Goal: Transaction & Acquisition: Purchase product/service

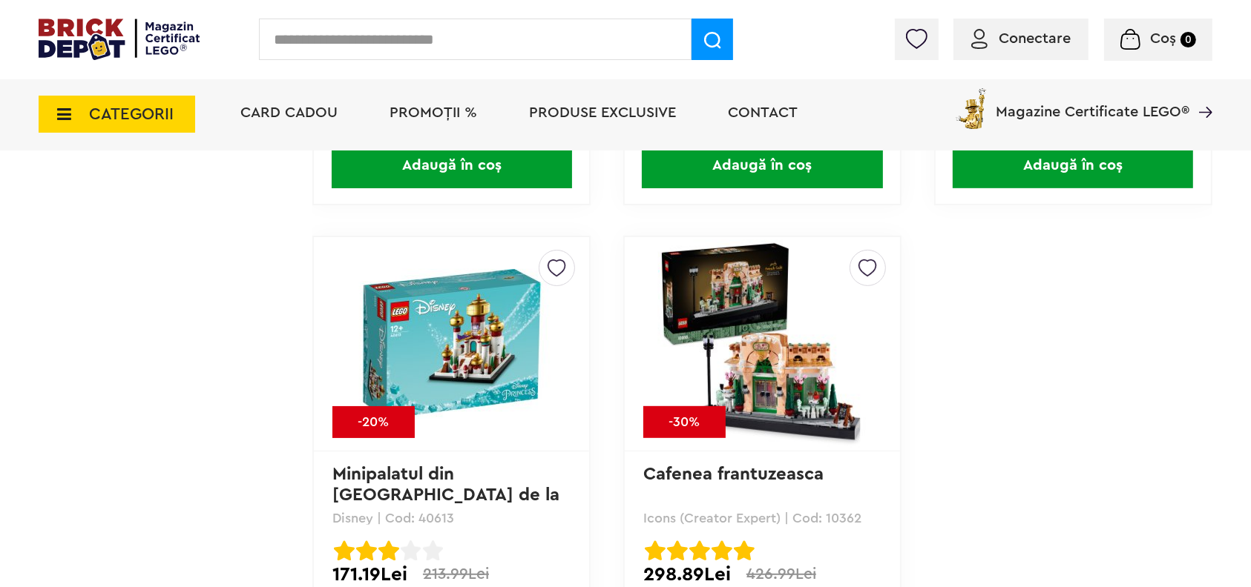
click at [49, 141] on div "CATEGORII Jucării LEGO Card Cadou LEGO Animal Crossing Nou Architecture Nou Art…" at bounding box center [625, 115] width 1173 height 72
click at [59, 122] on span "CATEGORII" at bounding box center [117, 114] width 157 height 37
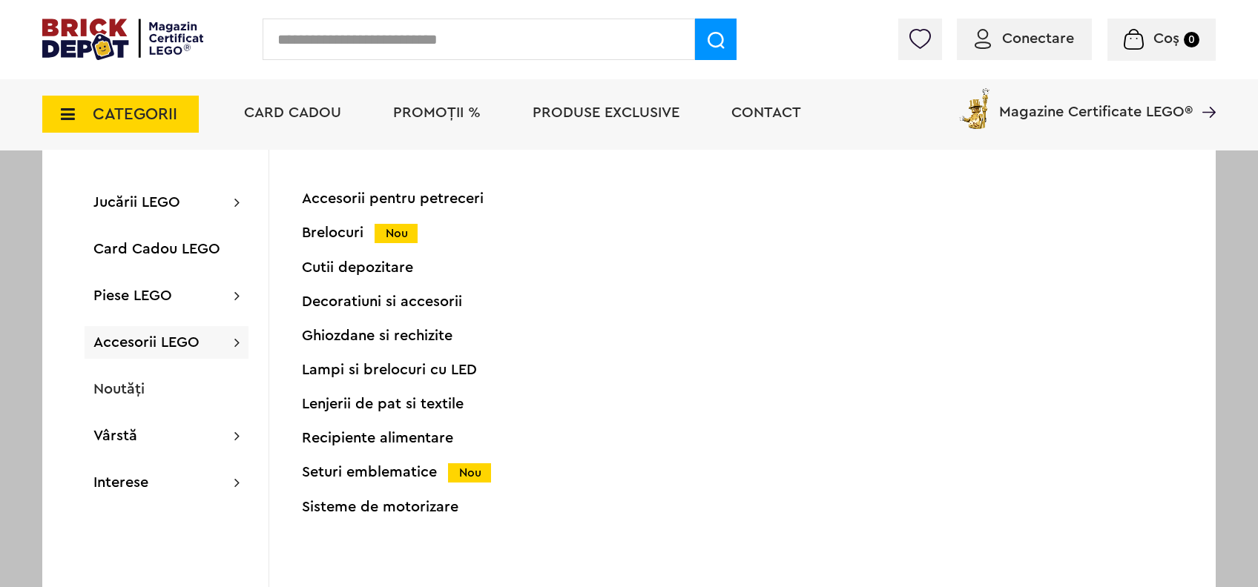
click at [392, 467] on div "Seturi emblematice Nou" at bounding box center [449, 473] width 294 height 16
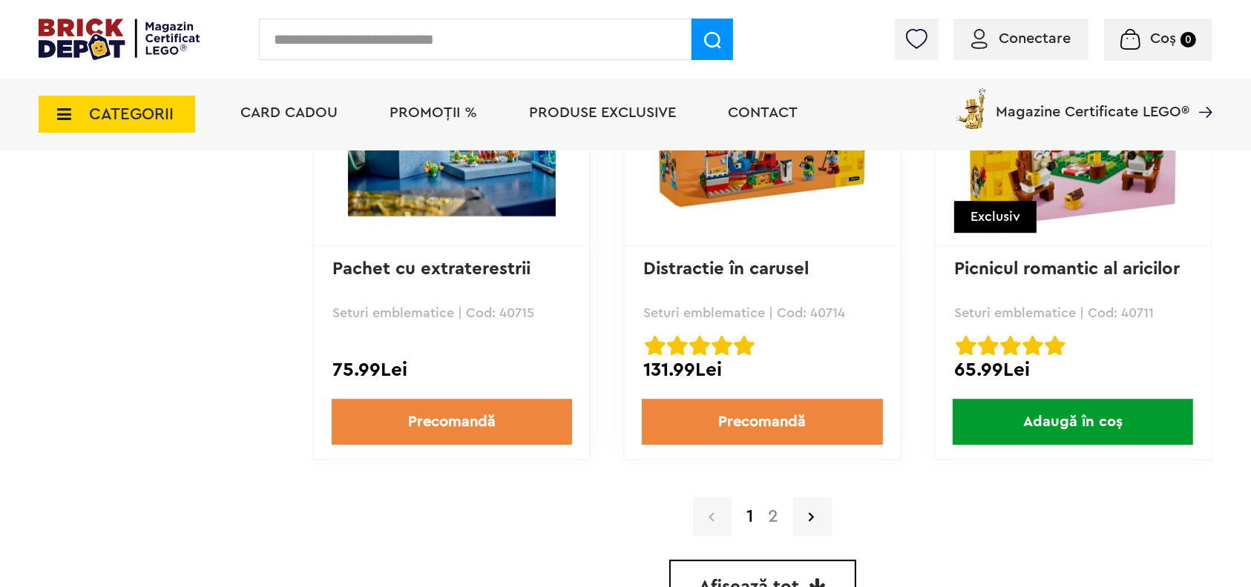
scroll to position [4193, 0]
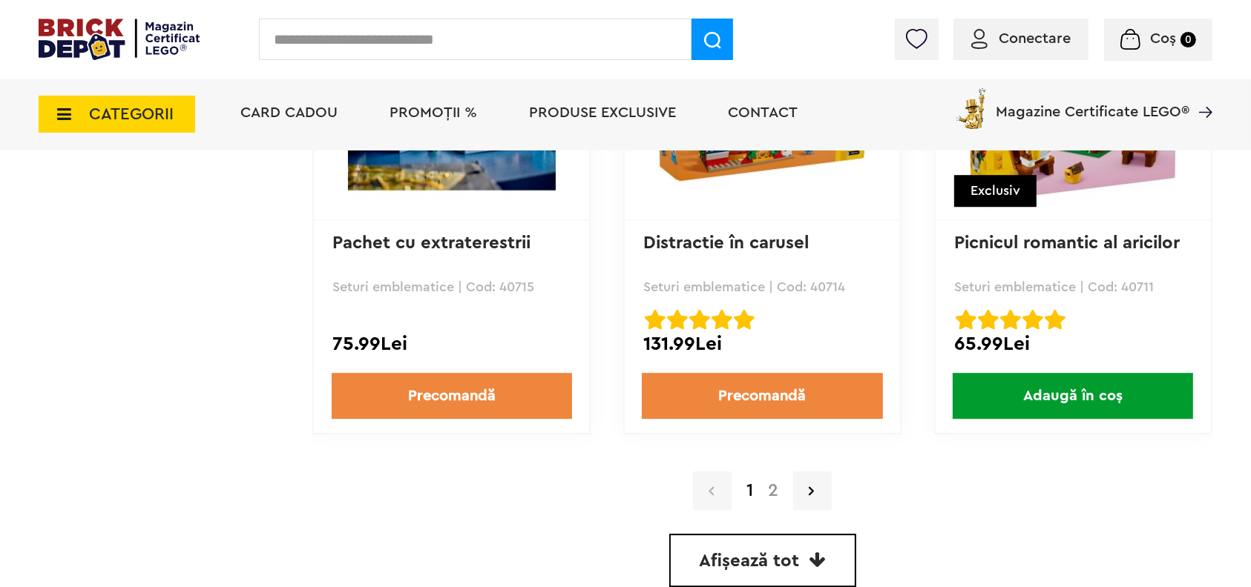
click at [777, 490] on link "2" at bounding box center [772, 491] width 25 height 18
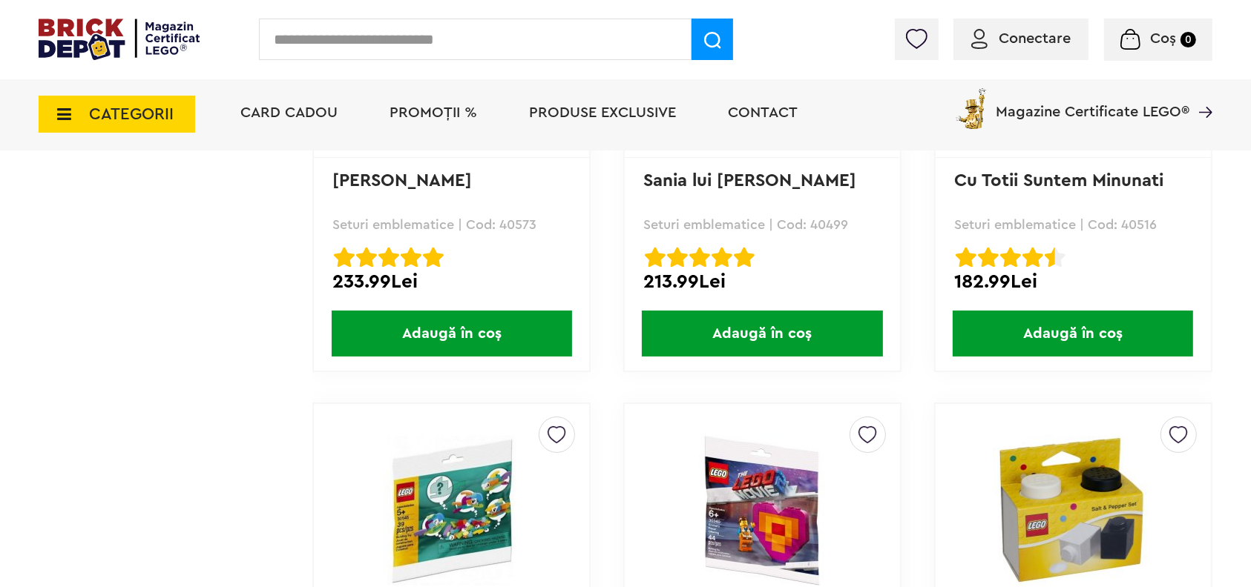
scroll to position [1820, 0]
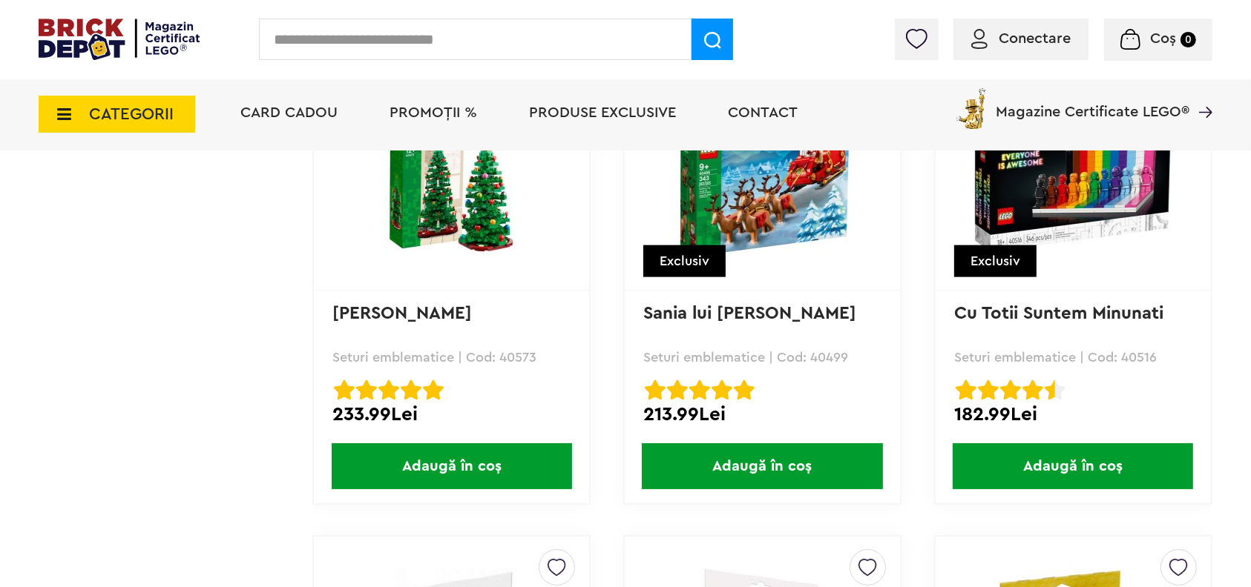
click at [432, 113] on span "PROMOȚII %" at bounding box center [433, 112] width 88 height 15
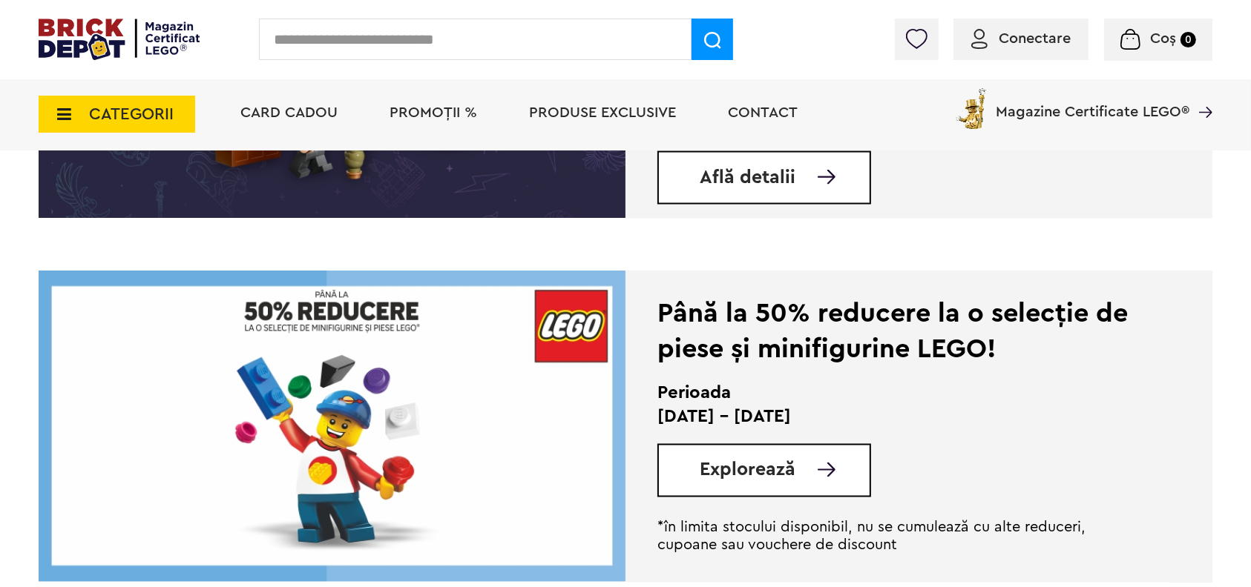
scroll to position [2374, 0]
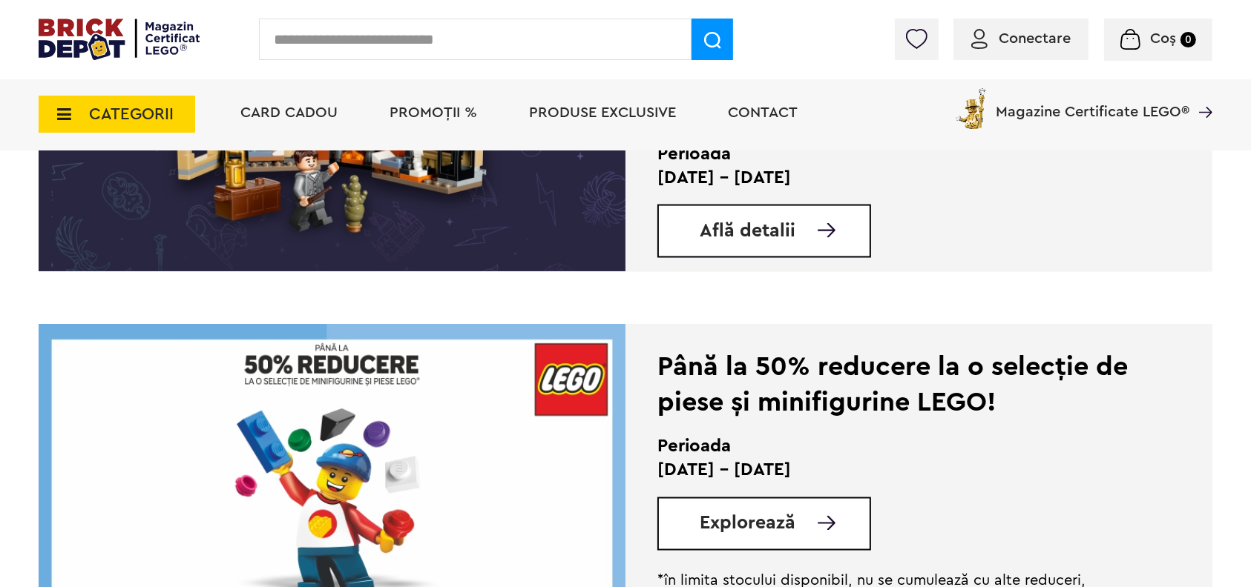
click at [783, 524] on span "Explorează" at bounding box center [747, 524] width 96 height 19
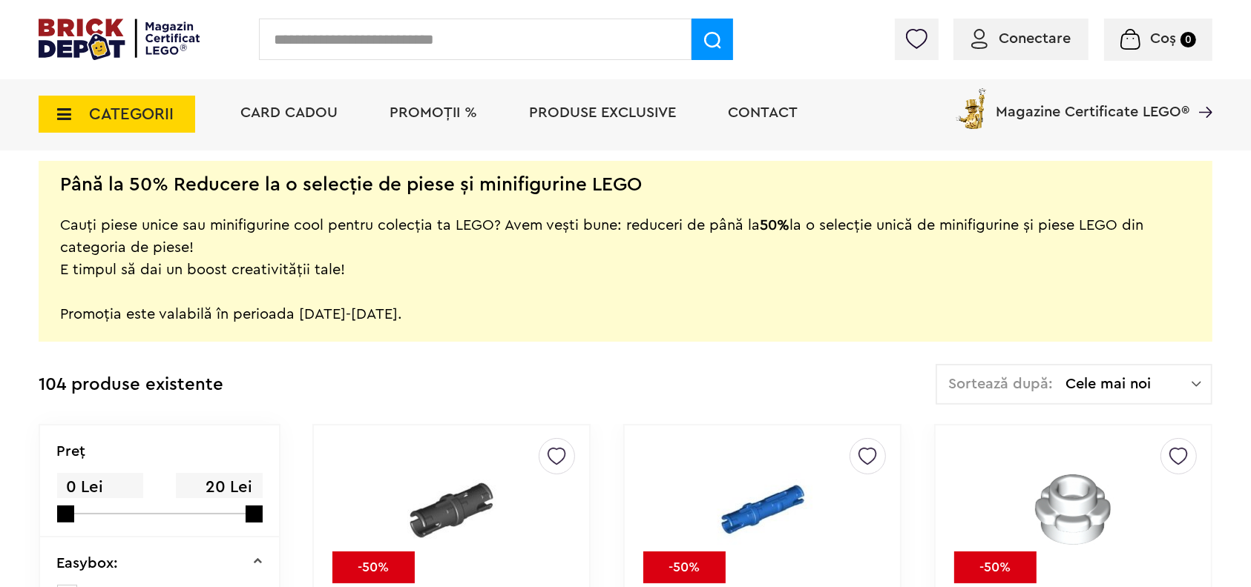
scroll to position [356, 0]
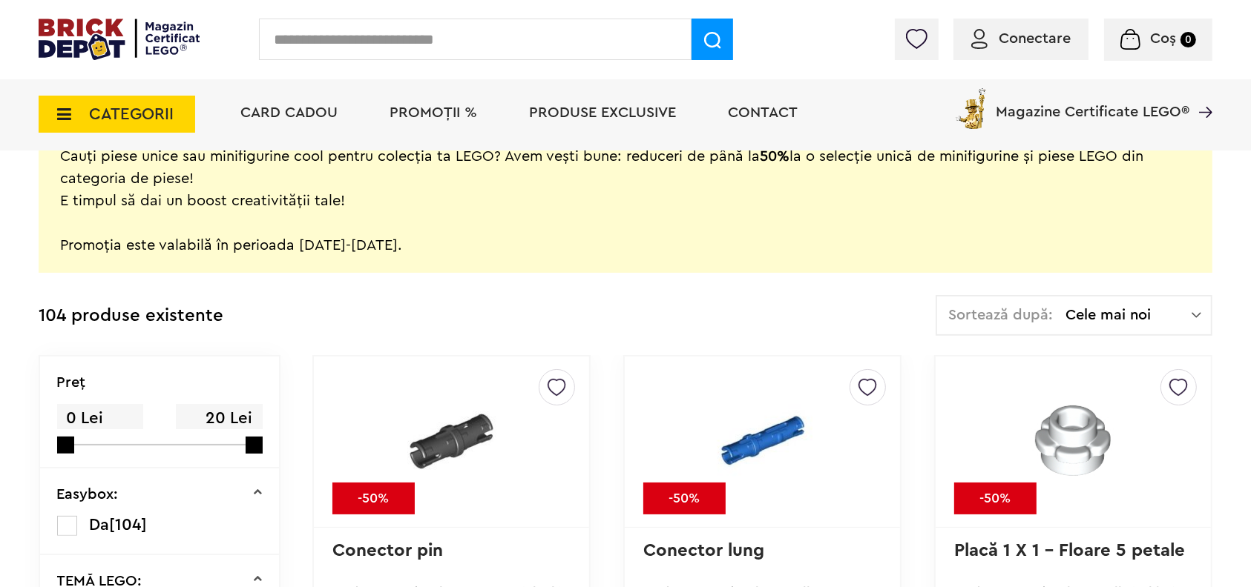
click at [1204, 309] on div "Sortează după: Cele mai noi Cele mai noi Cele mai vechi Cele mai ieftine Cele m…" at bounding box center [1073, 315] width 277 height 41
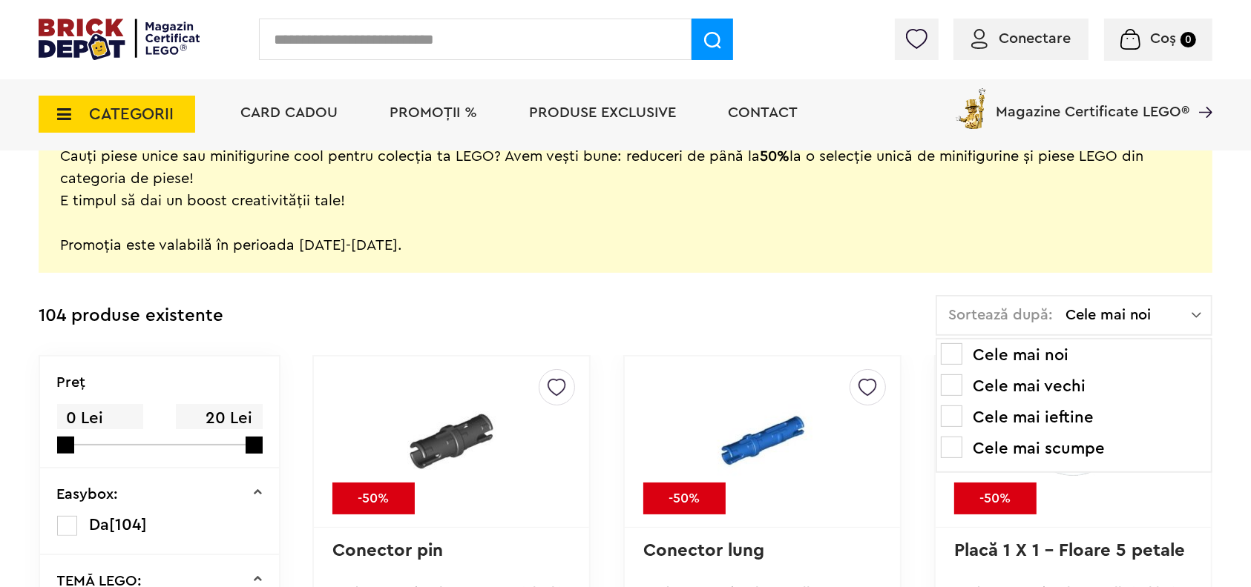
click at [1071, 412] on li "Cele mai ieftine" at bounding box center [1074, 418] width 266 height 24
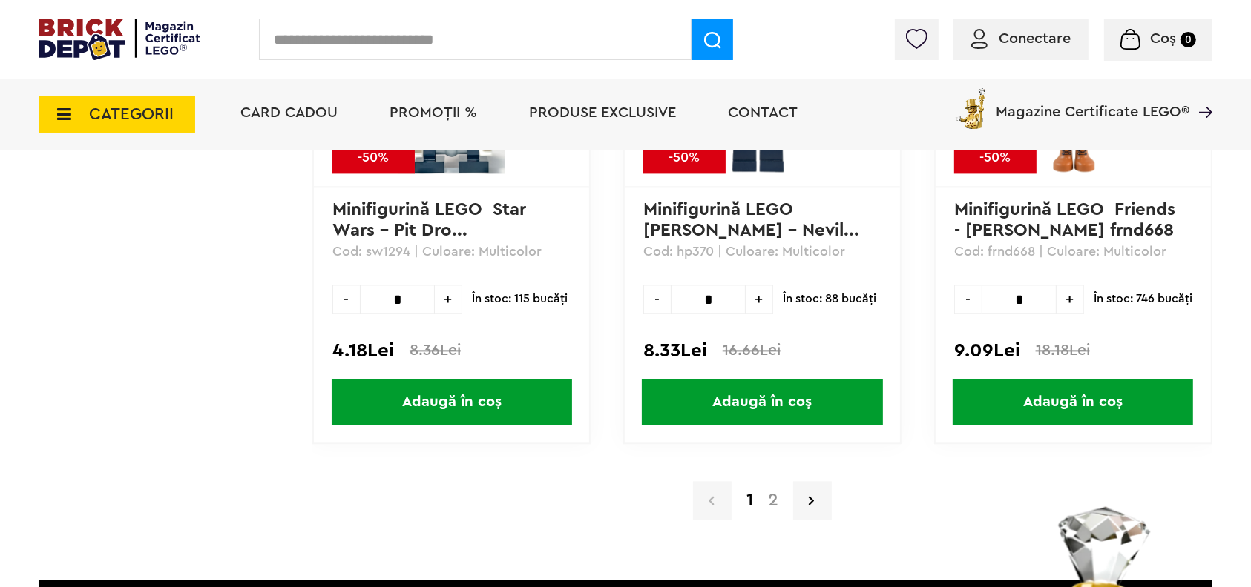
scroll to position [14637, 0]
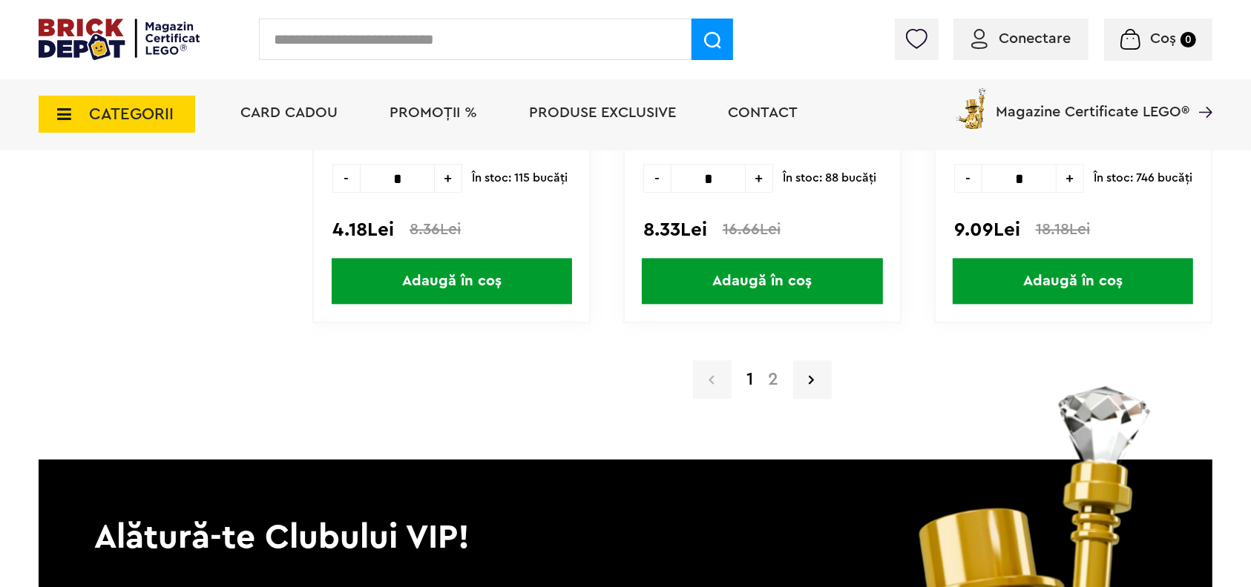
click at [772, 371] on link "2" at bounding box center [772, 380] width 25 height 18
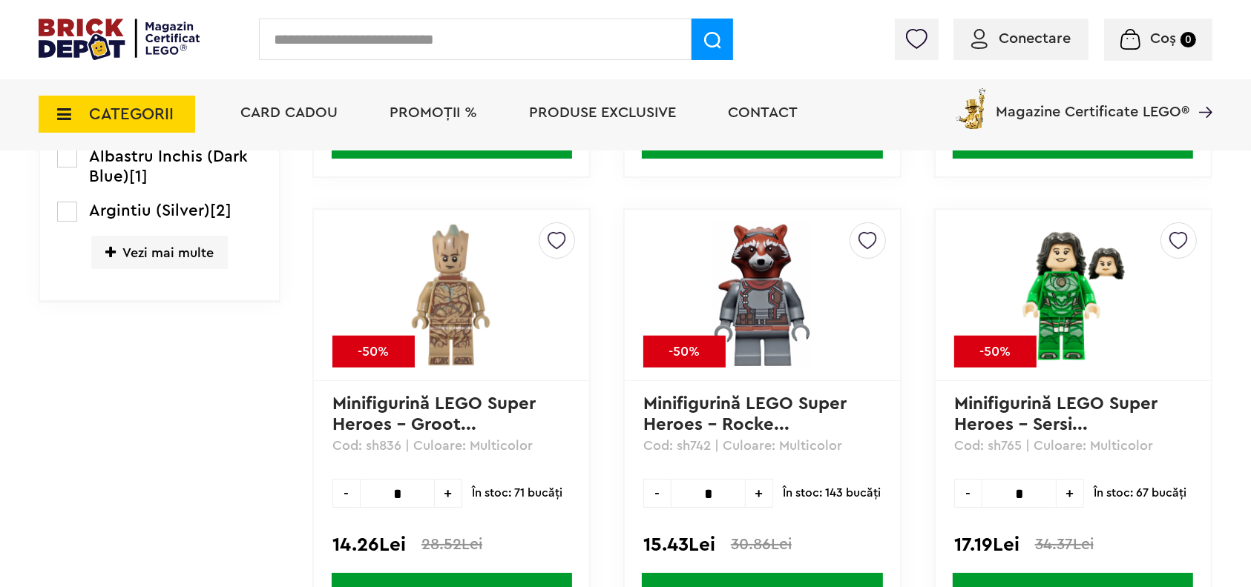
scroll to position [1464, 0]
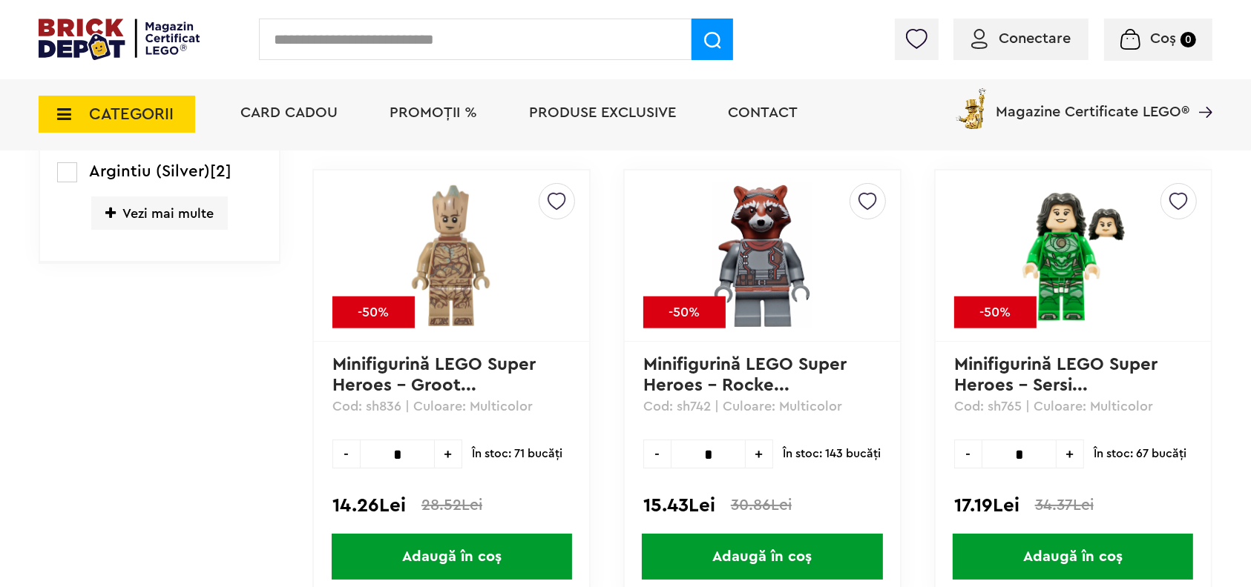
click at [173, 24] on img at bounding box center [119, 40] width 161 height 42
